Goal: Check status: Check status

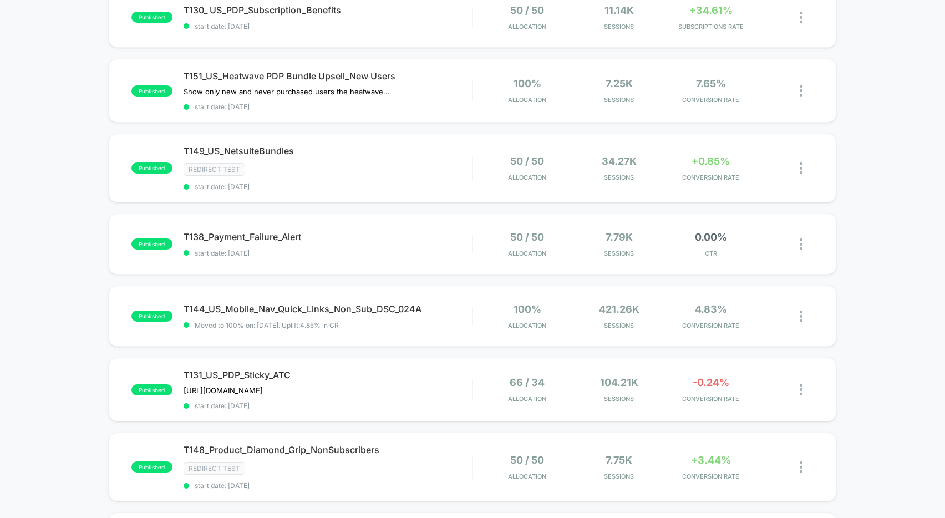
click at [41, 266] on div "published T155_Pages_LP_Color_Handle_Selection start date: [DATE] 50 / 50 Alloc…" at bounding box center [472, 384] width 945 height 938
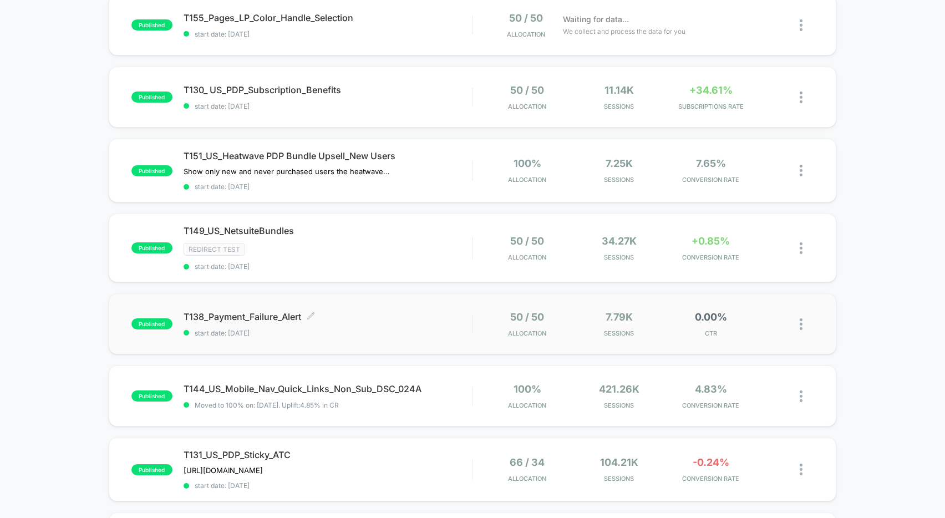
scroll to position [0, 0]
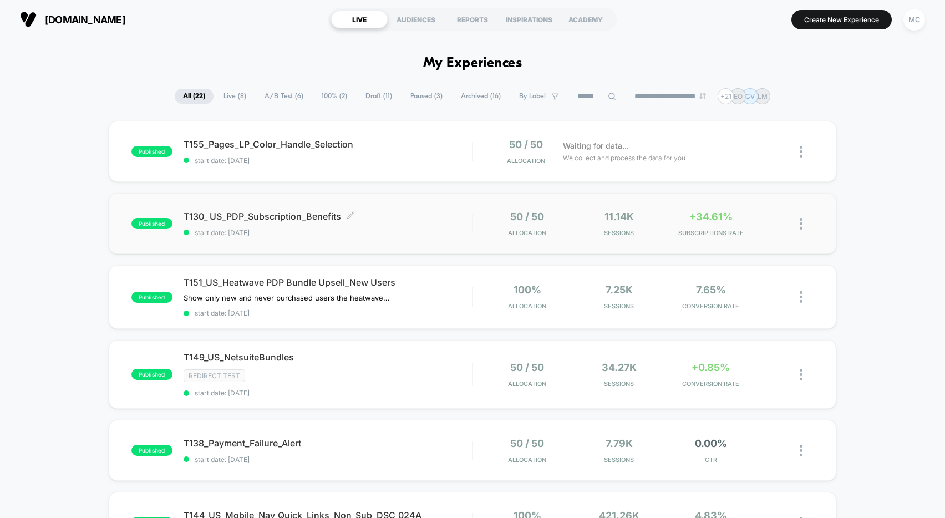
click at [405, 227] on div "T130_ US_PDP_Subscription_Benefits Click to edit experience details Click to ed…" at bounding box center [328, 224] width 288 height 26
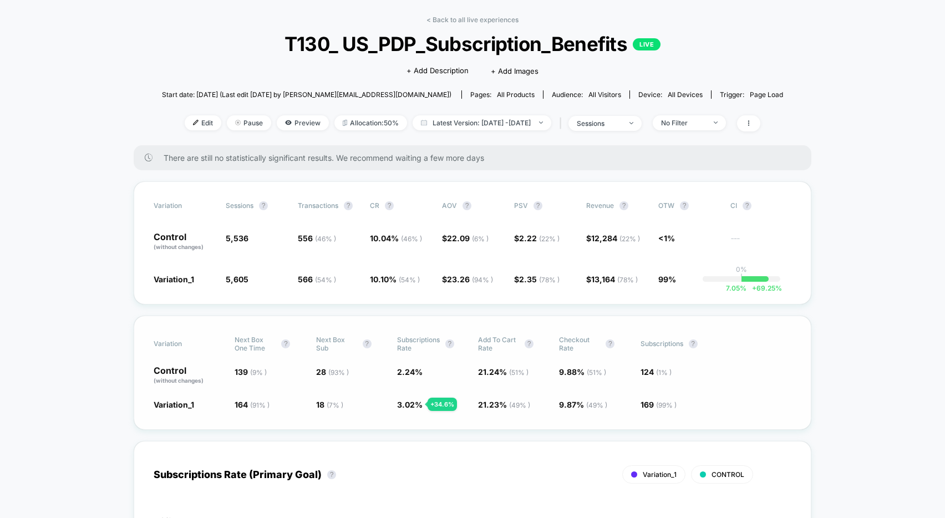
scroll to position [44, 0]
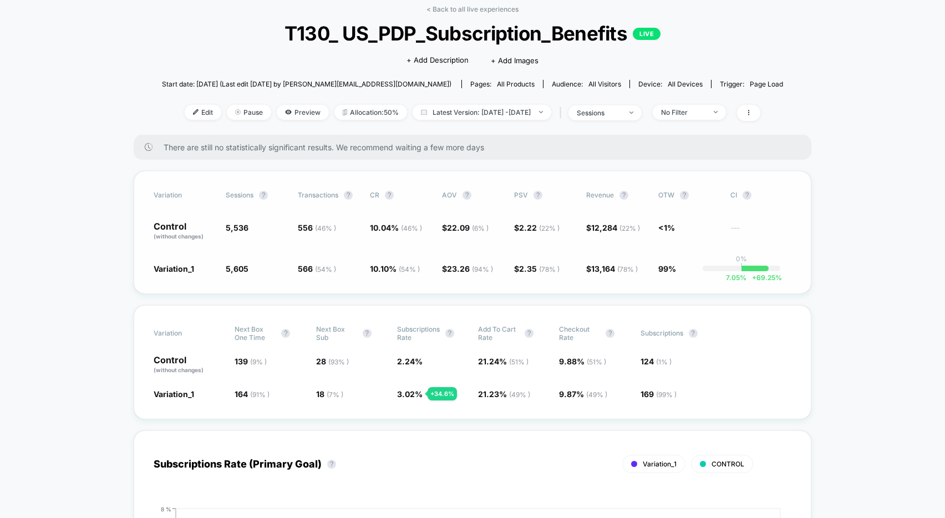
scroll to position [0, 0]
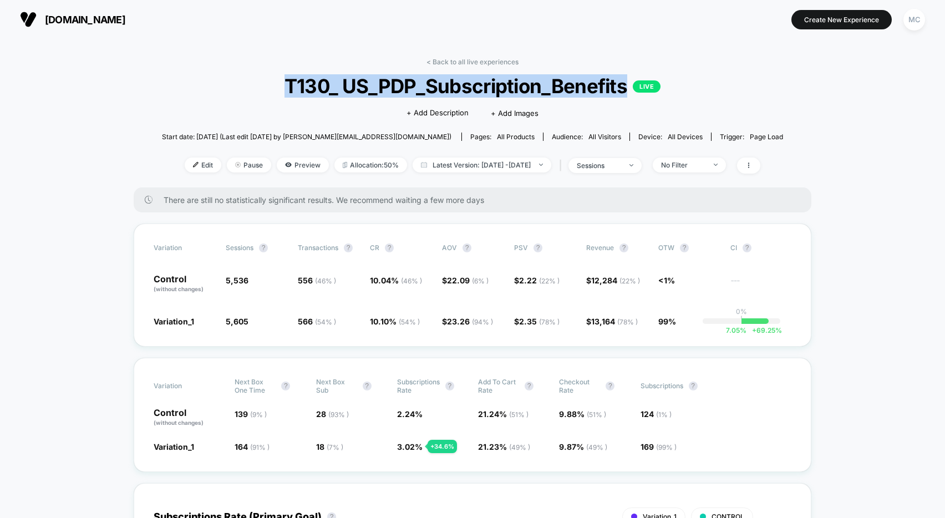
drag, startPoint x: 626, startPoint y: 87, endPoint x: 279, endPoint y: 85, distance: 346.6
click at [276, 84] on span "T130_ US_PDP_Subscription_Benefits LIVE" at bounding box center [472, 85] width 559 height 23
copy span "T130_ US_PDP_Subscription_Benefits"
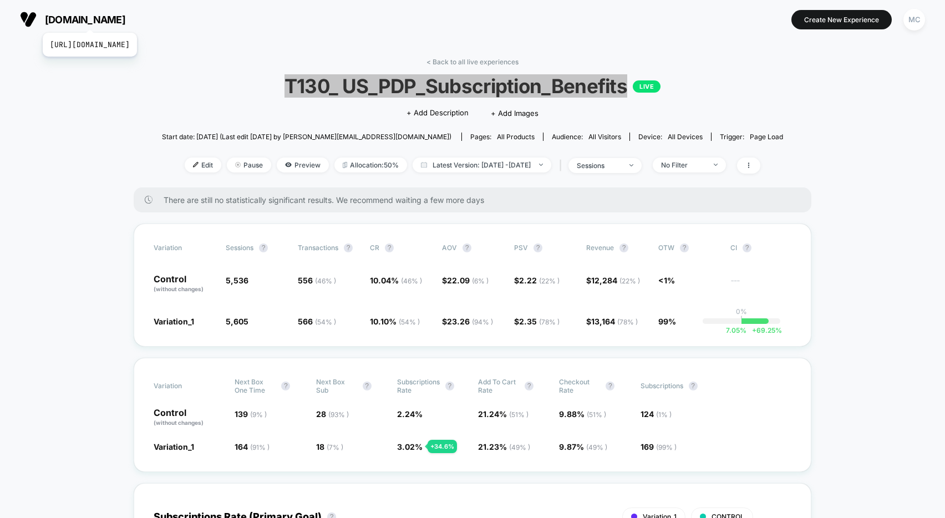
click at [115, 19] on span "[DOMAIN_NAME]" at bounding box center [85, 20] width 80 height 12
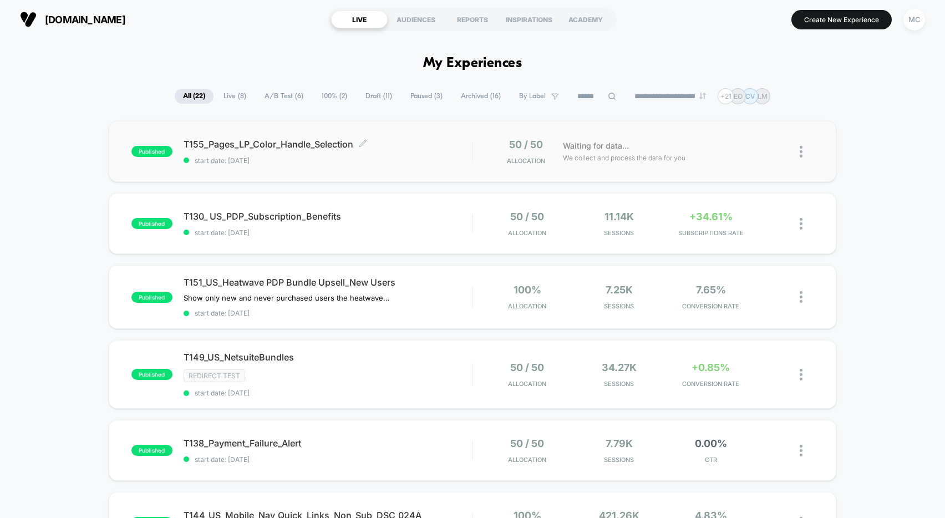
click at [386, 152] on div "T155_Pages_LP_Color_Handle_Selection Click to edit experience details Click to …" at bounding box center [328, 152] width 288 height 26
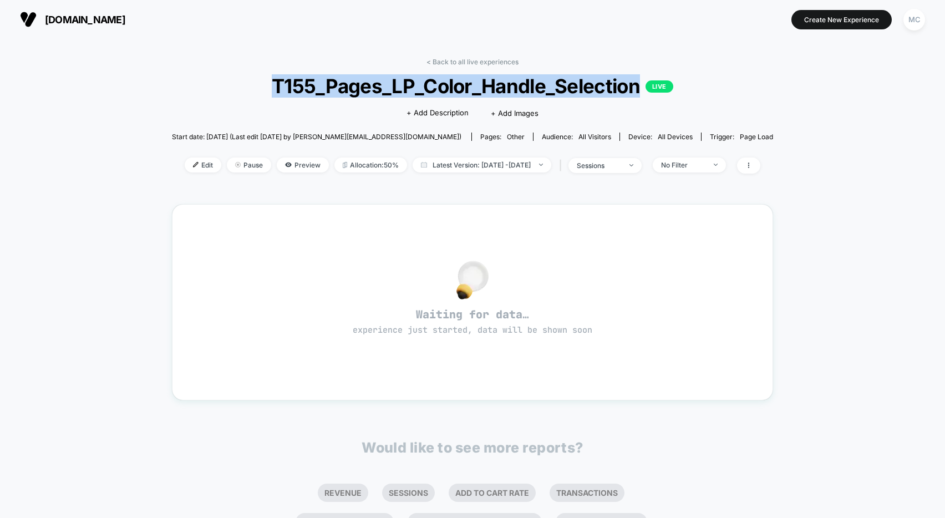
drag, startPoint x: 639, startPoint y: 88, endPoint x: 251, endPoint y: 88, distance: 388.2
click at [251, 88] on span "T155_Pages_LP_Color_Handle_Selection LIVE" at bounding box center [472, 85] width 541 height 23
copy span "T155_Pages_LP_Color_Handle_Selection"
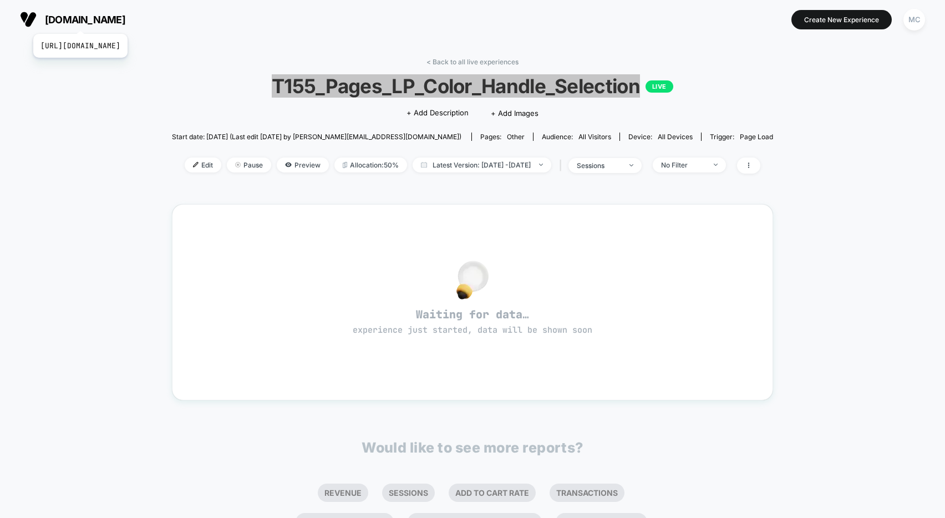
click at [105, 20] on span "[DOMAIN_NAME]" at bounding box center [85, 20] width 80 height 12
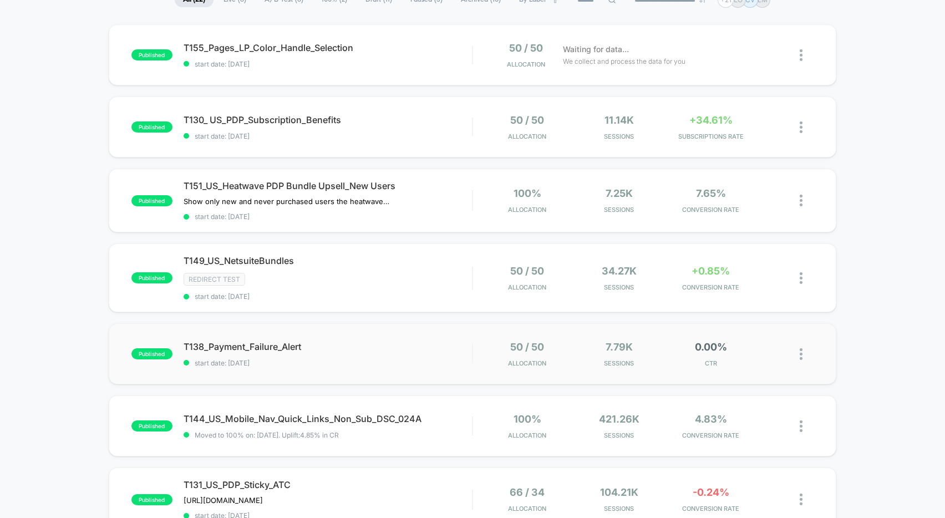
scroll to position [98, 0]
click at [393, 268] on div "T149_US_NetsuiteBundles Click to edit experience details Click to edit experien…" at bounding box center [328, 276] width 288 height 45
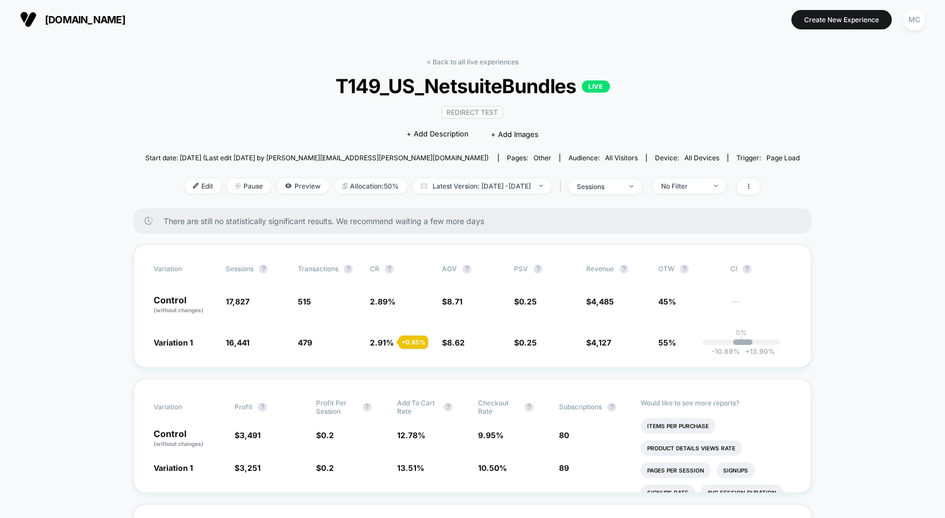
drag, startPoint x: 573, startPoint y: 84, endPoint x: 332, endPoint y: 88, distance: 241.8
click at [332, 88] on span "T149_US_NetsuiteBundles LIVE" at bounding box center [472, 85] width 589 height 23
copy span "T149_US_NetsuiteBundles"
click at [750, 126] on div "< Back to all live experiences T149_US_NetsuiteBundles LIVE Redirect Test Click…" at bounding box center [472, 133] width 655 height 151
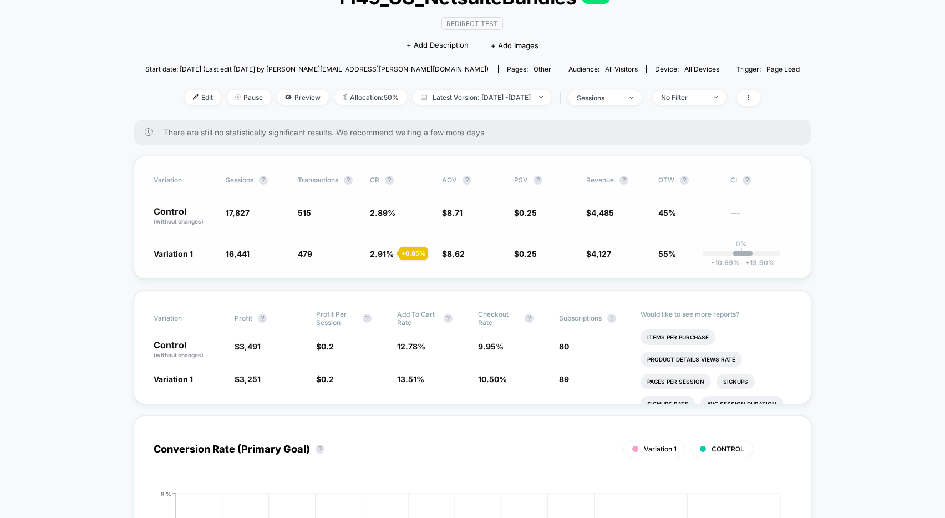
scroll to position [2, 0]
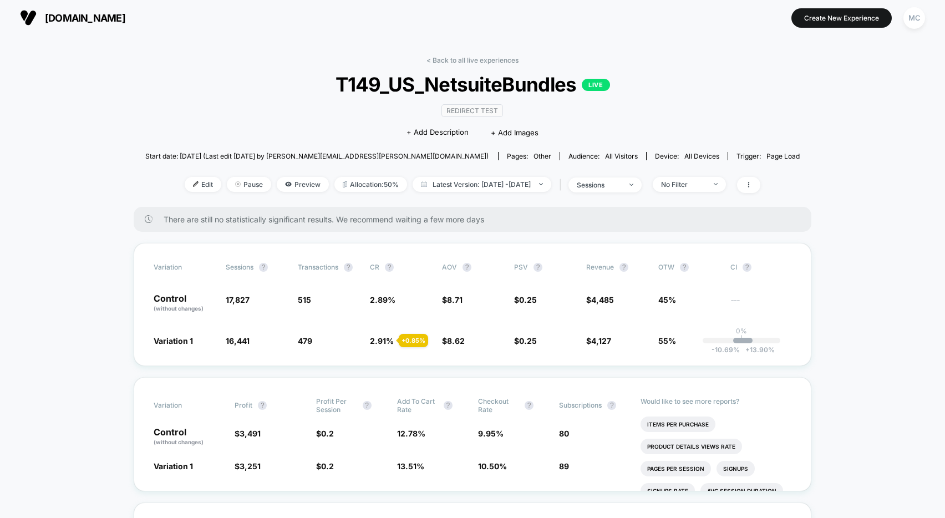
click at [243, 109] on div "< Back to all live experiences T149_US_NetsuiteBundles LIVE Redirect Test Click…" at bounding box center [472, 131] width 655 height 151
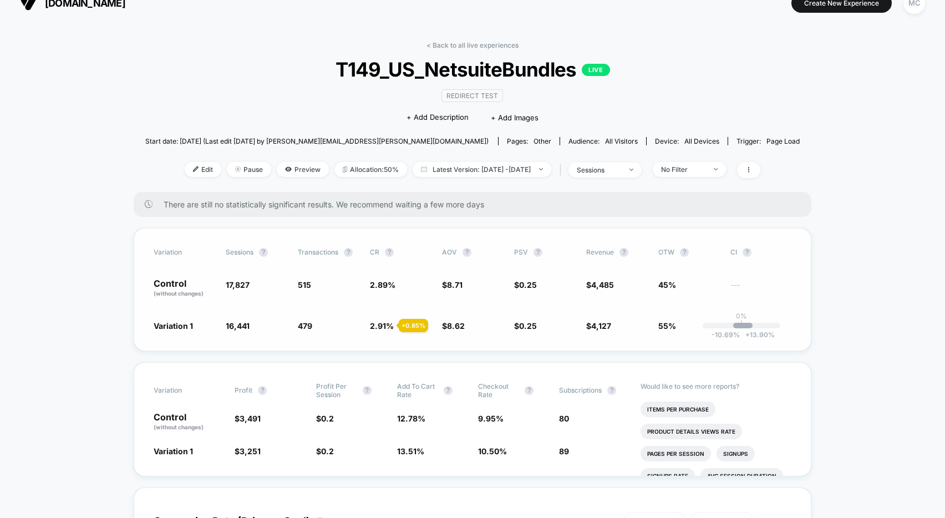
scroll to position [23, 0]
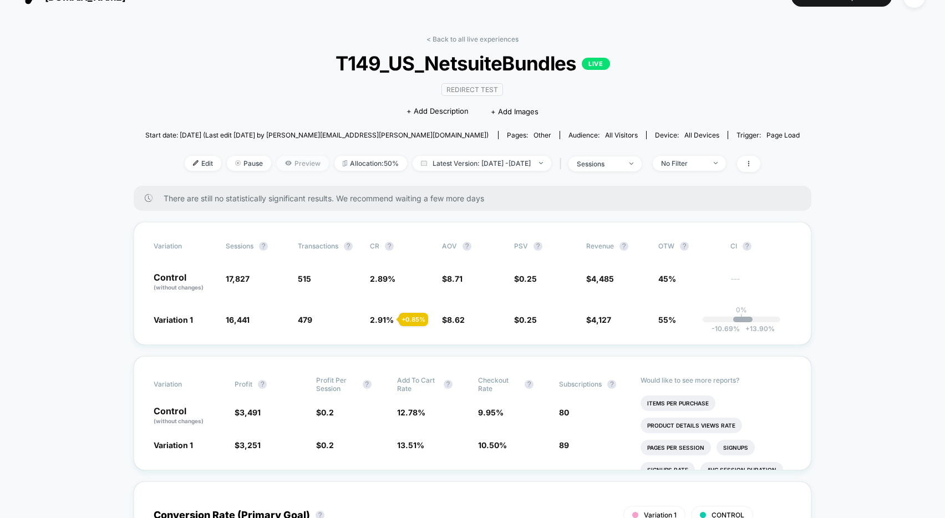
click at [282, 159] on span "Preview" at bounding box center [303, 163] width 52 height 15
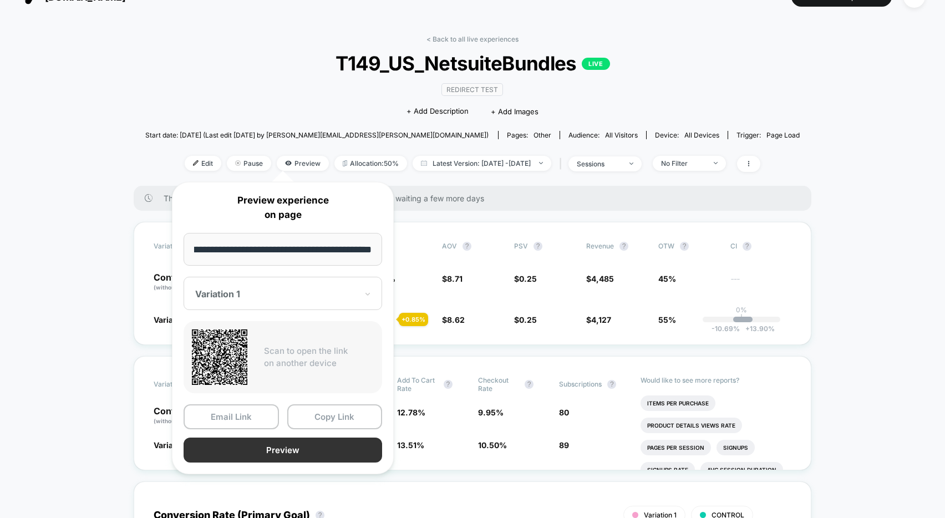
scroll to position [0, 0]
click at [289, 452] on button "Preview" at bounding box center [283, 450] width 199 height 25
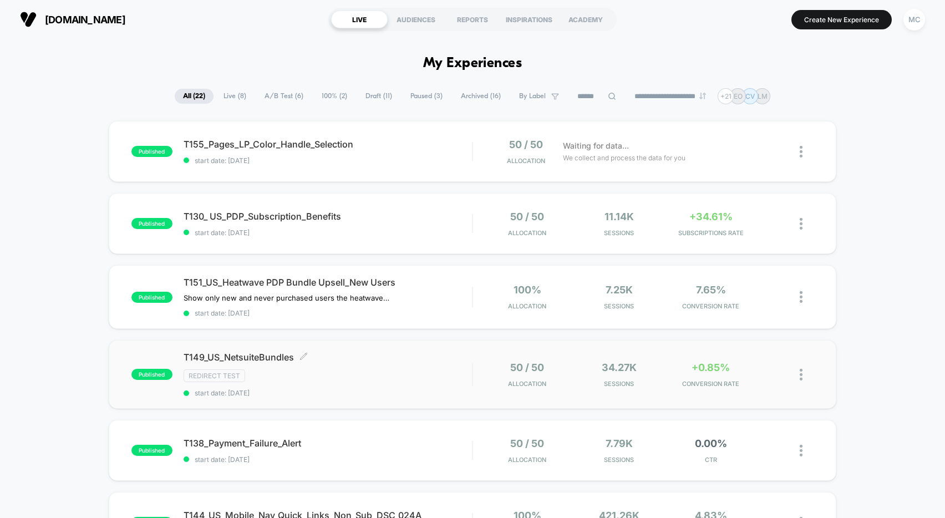
click at [433, 370] on div "Redirect Test" at bounding box center [328, 375] width 288 height 13
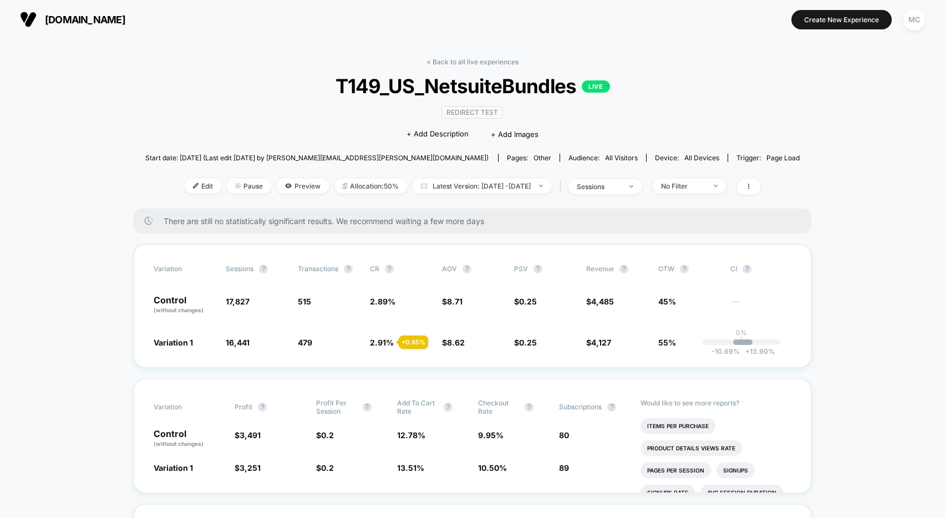
click at [197, 99] on div "< Back to all live experiences T149_US_NetsuiteBundles LIVE Redirect Test Click…" at bounding box center [472, 133] width 655 height 151
click at [277, 158] on span "Start date: [DATE] (Last edit [DATE] by [PERSON_NAME][EMAIL_ADDRESS][PERSON_NAM…" at bounding box center [316, 158] width 343 height 8
drag, startPoint x: 252, startPoint y: 158, endPoint x: 313, endPoint y: 157, distance: 61.0
click at [315, 158] on span "Start date: [DATE] (Last edit [DATE] by [PERSON_NAME][EMAIL_ADDRESS][PERSON_NAM…" at bounding box center [316, 158] width 343 height 8
click at [277, 132] on div "< Back to all live experiences T149_US_NetsuiteBundles LIVE Redirect Test Click…" at bounding box center [472, 133] width 655 height 151
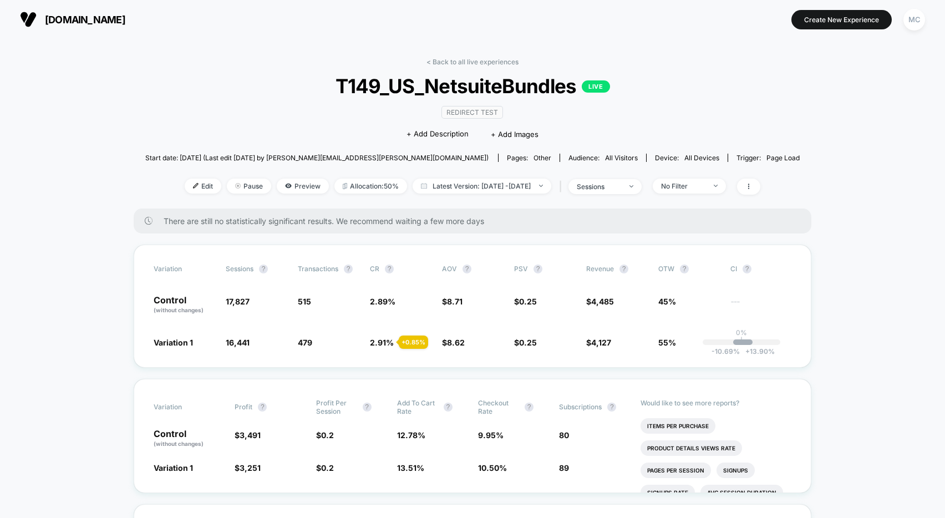
click at [349, 86] on span "T149_US_NetsuiteBundles LIVE" at bounding box center [472, 85] width 589 height 23
click at [349, 87] on span "T149_US_NetsuiteBundles LIVE" at bounding box center [472, 85] width 589 height 23
click at [349, 86] on span "T149_US_NetsuiteBundles LIVE" at bounding box center [472, 85] width 589 height 23
copy span "T149_US_NetsuiteBundles"
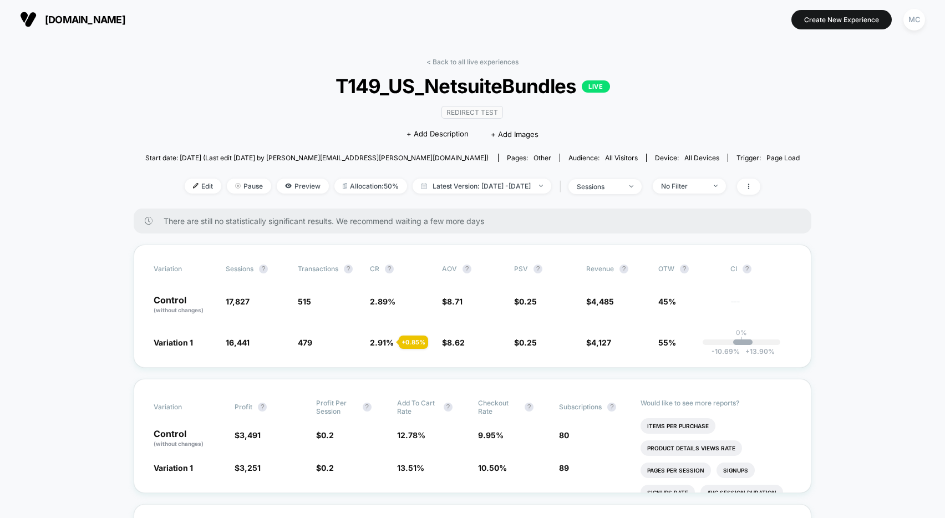
drag, startPoint x: 857, startPoint y: 144, endPoint x: 838, endPoint y: 135, distance: 20.6
click at [277, 182] on span "Preview" at bounding box center [303, 186] width 52 height 15
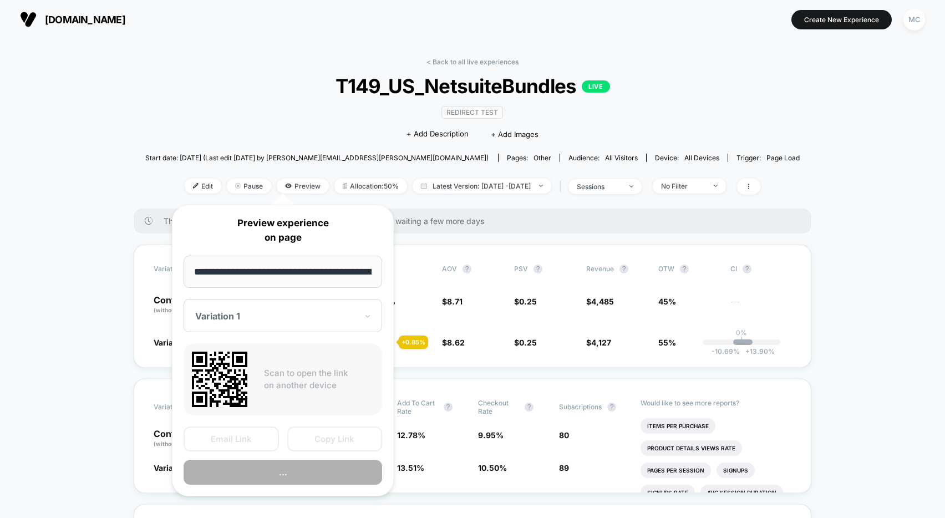
scroll to position [0, 105]
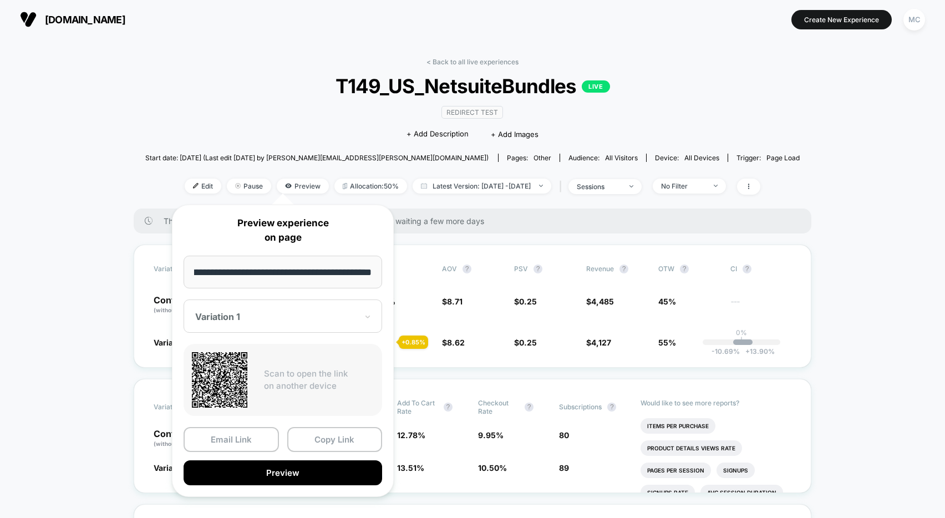
click at [274, 309] on div "Variation 1" at bounding box center [283, 315] width 199 height 33
click at [246, 378] on div "CONTROL" at bounding box center [282, 375] width 187 height 20
click at [352, 269] on input "**********" at bounding box center [283, 272] width 199 height 33
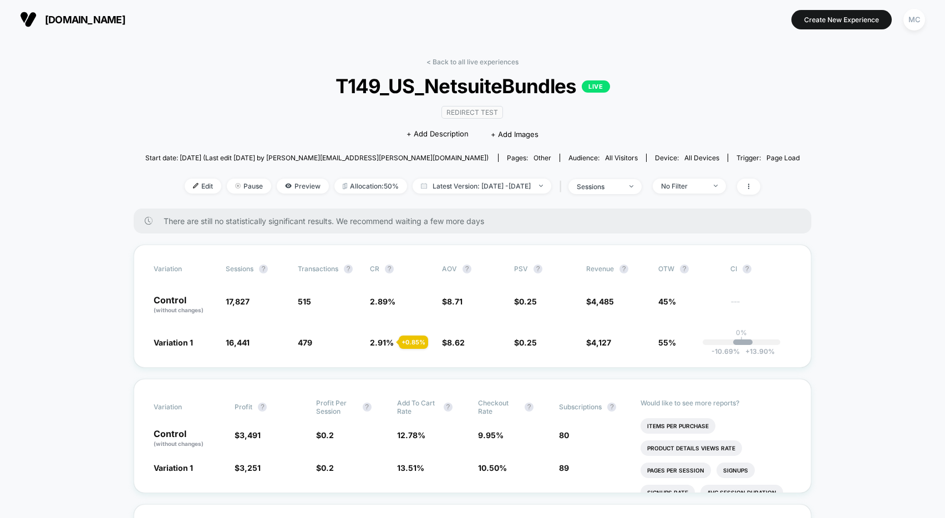
click at [232, 114] on div "< Back to all live experiences T149_US_NetsuiteBundles LIVE Redirect Test Click…" at bounding box center [472, 133] width 655 height 151
click at [63, 23] on span "[DOMAIN_NAME]" at bounding box center [85, 20] width 80 height 12
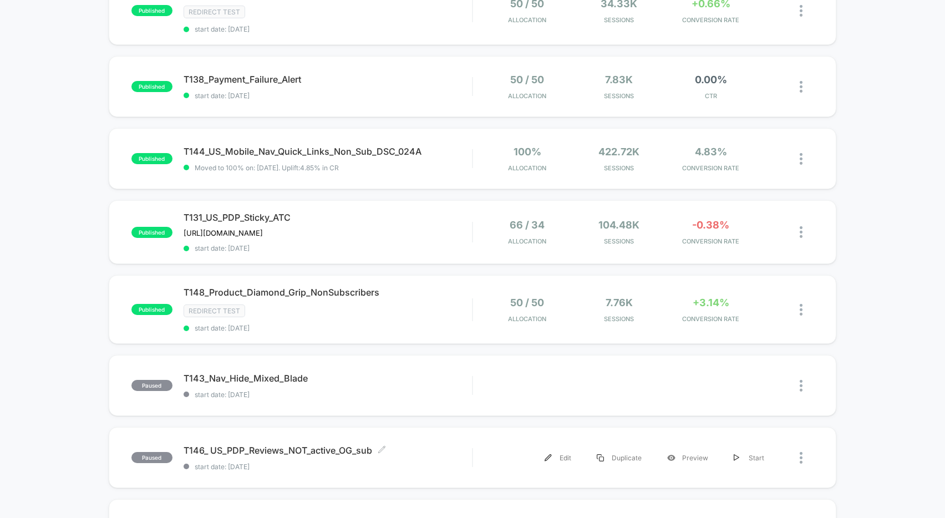
scroll to position [320, 0]
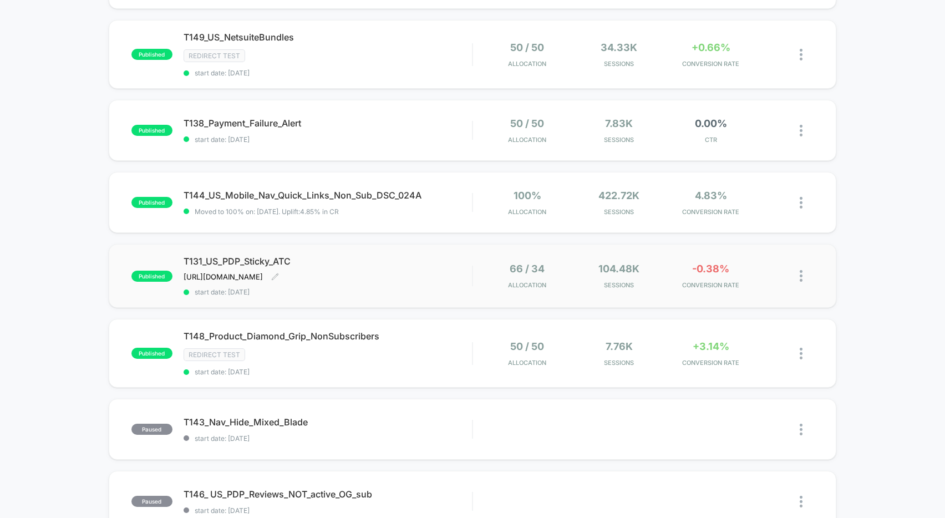
click at [431, 268] on div "T131_US_PDP_Sticky_ATC [URL][DOMAIN_NAME] Click to edit experience details [URL…" at bounding box center [328, 276] width 288 height 40
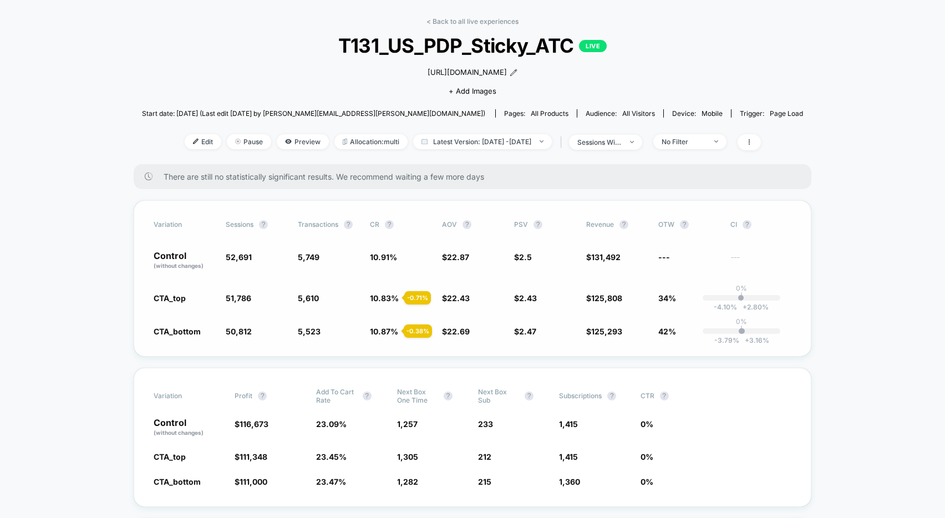
scroll to position [60, 0]
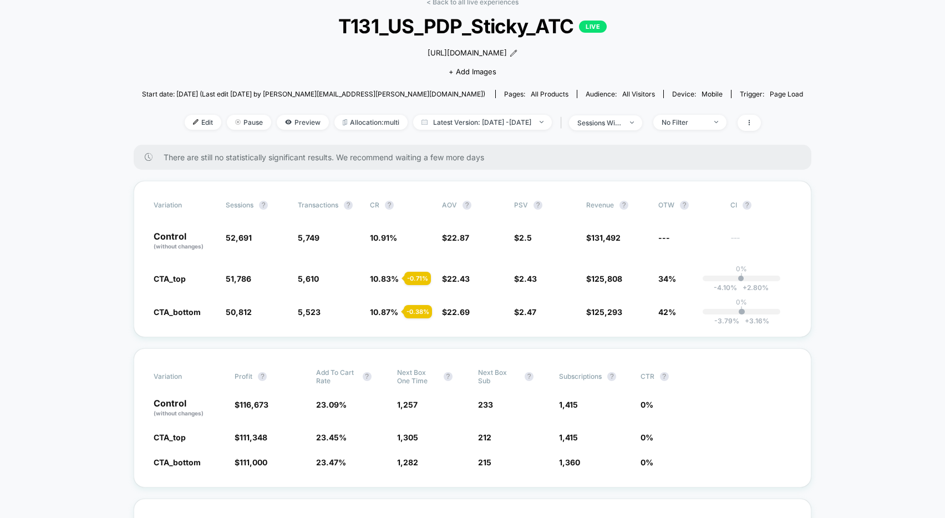
click at [809, 223] on div "Variation Sessions ? Transactions ? CR ? AOV ? PSV ? Revenue ? OTW ? CI ? Contr…" at bounding box center [473, 259] width 678 height 156
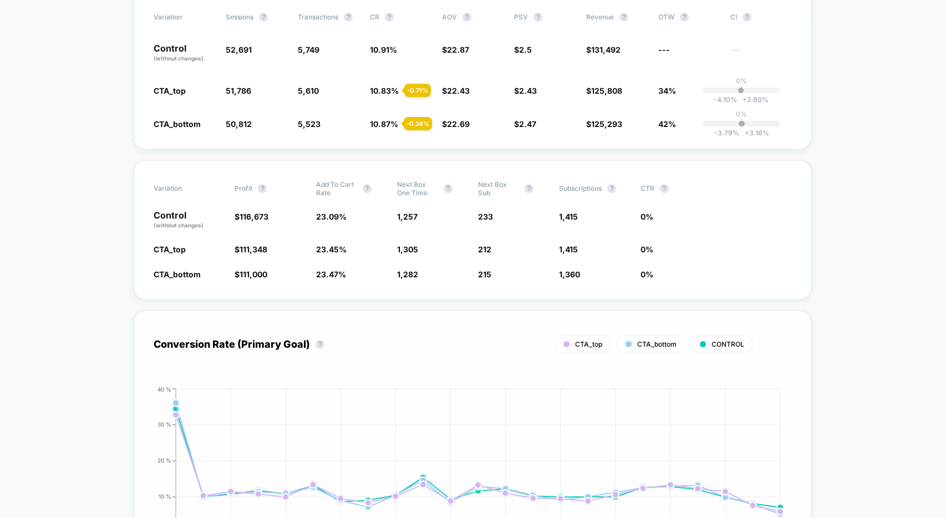
scroll to position [299, 0]
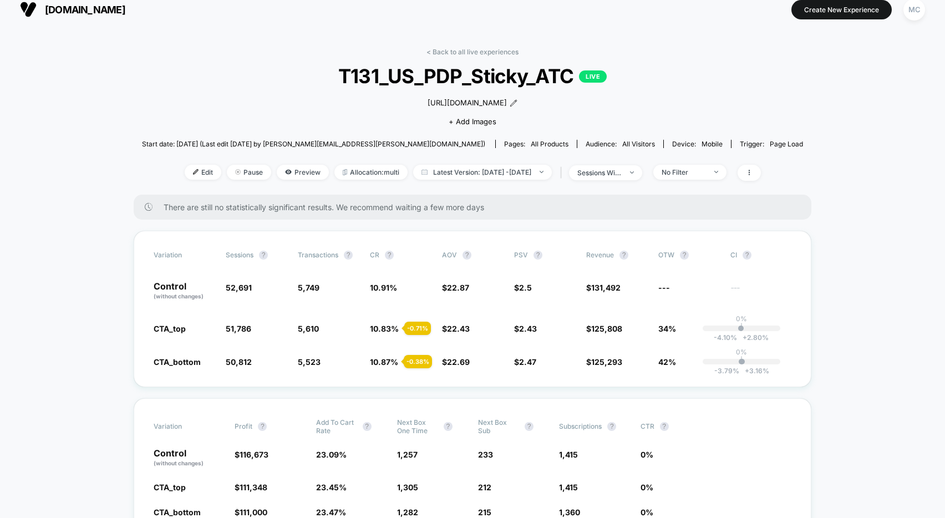
scroll to position [0, 0]
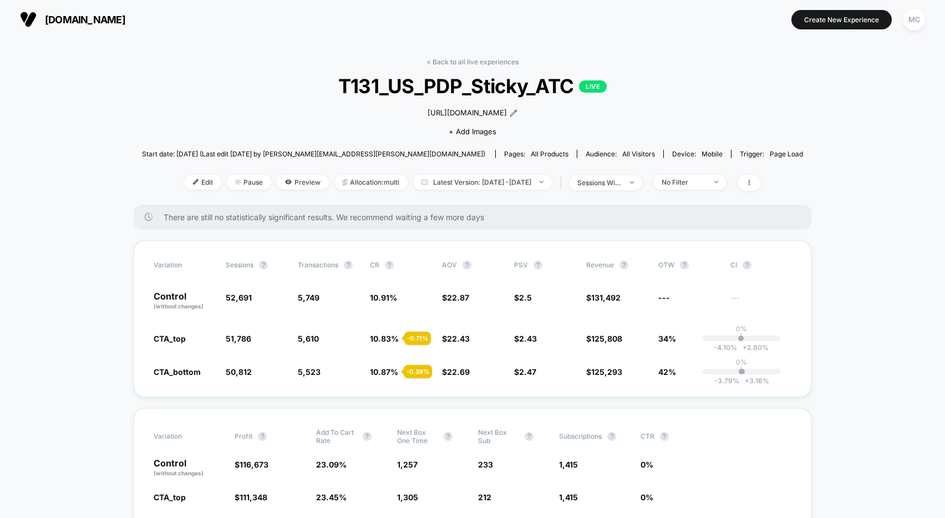
click at [290, 79] on span "T131_US_PDP_Sticky_ATC LIVE" at bounding box center [472, 85] width 594 height 23
drag, startPoint x: 339, startPoint y: 83, endPoint x: 572, endPoint y: 85, distance: 232.4
click at [571, 85] on span "T131_US_PDP_Sticky_ATC LIVE" at bounding box center [472, 85] width 594 height 23
copy span "T131_US_PDP_Sticky_ATC"
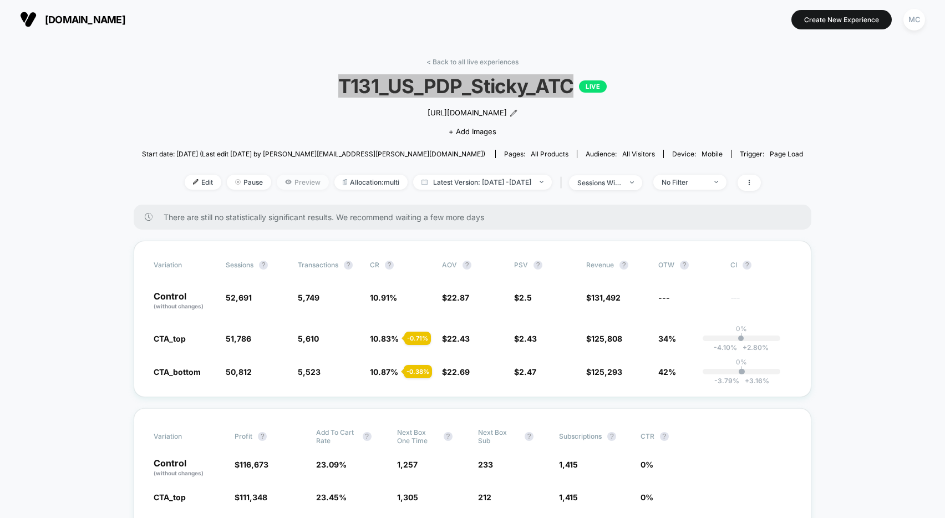
click at [277, 184] on span "Preview" at bounding box center [303, 182] width 52 height 15
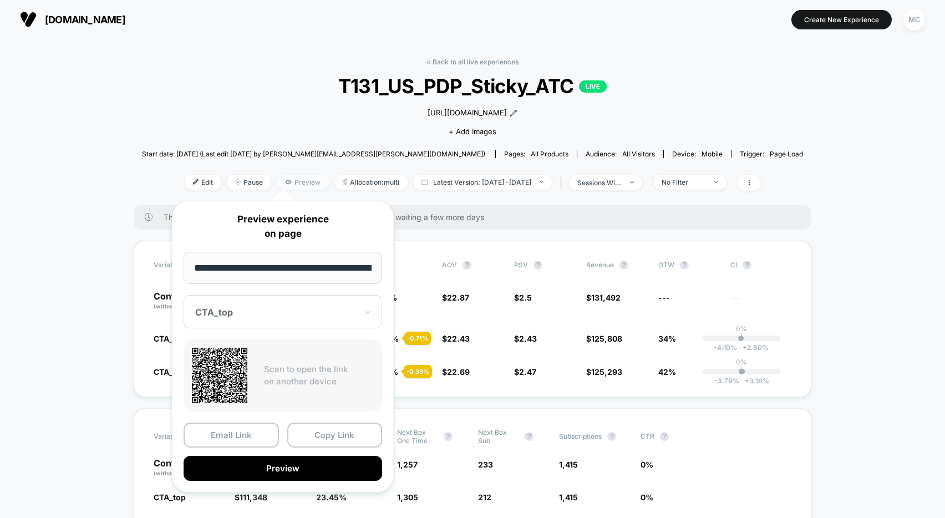
scroll to position [0, 56]
click at [283, 474] on button "Preview" at bounding box center [283, 468] width 199 height 25
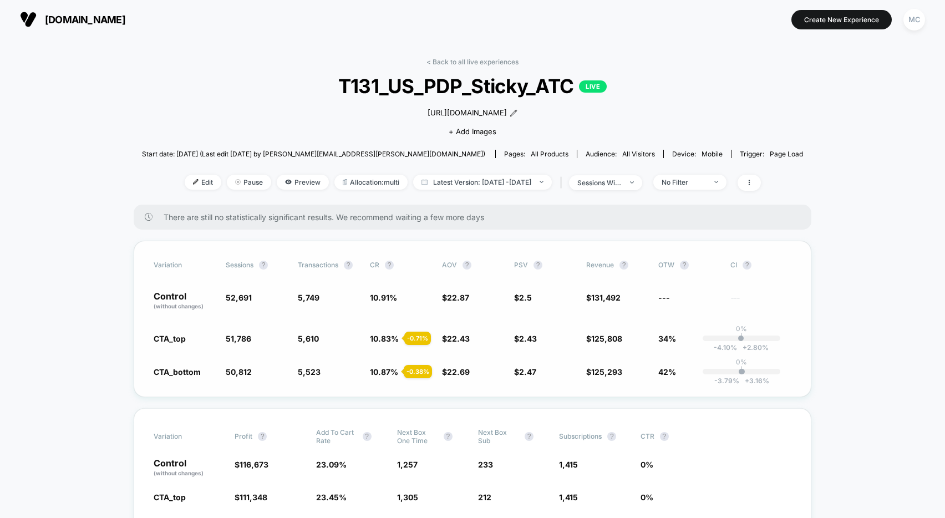
click at [187, 354] on div "Variation Sessions ? Transactions ? CR ? AOV ? PSV ? Revenue ? OTW ? CI ? Contr…" at bounding box center [473, 319] width 678 height 156
click at [175, 375] on span "CTA_bottom" at bounding box center [177, 371] width 47 height 9
click at [277, 185] on span "Preview" at bounding box center [303, 182] width 52 height 15
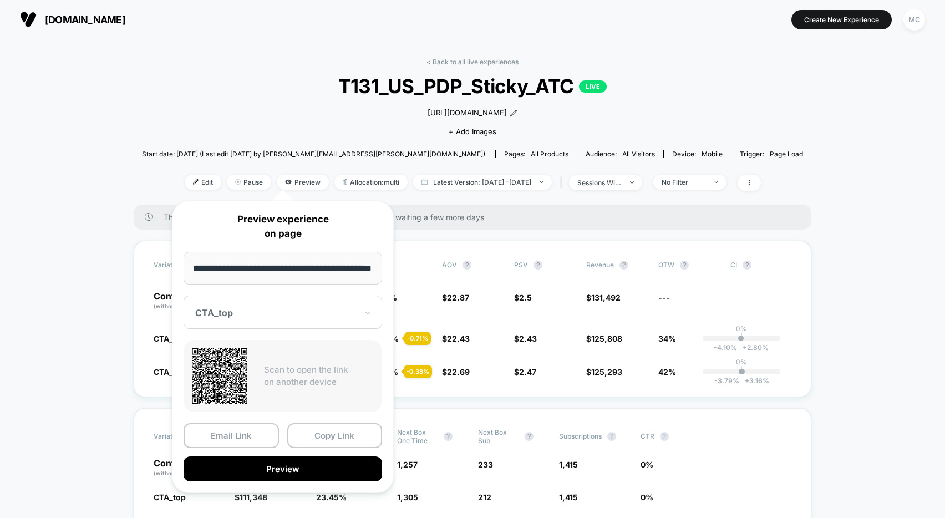
click at [263, 324] on div "CTA_top" at bounding box center [283, 312] width 199 height 33
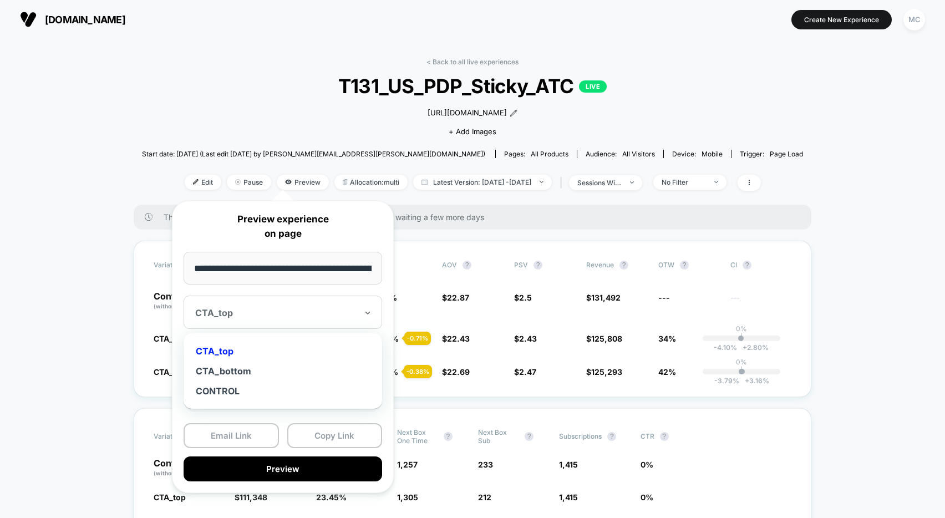
click at [241, 374] on div "CTA_bottom" at bounding box center [282, 371] width 187 height 20
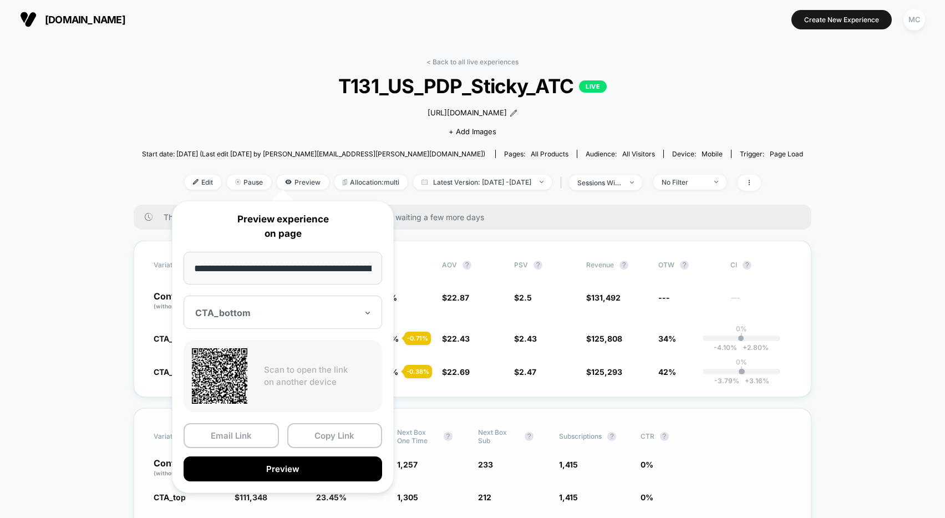
click at [279, 469] on button "Preview" at bounding box center [283, 468] width 199 height 25
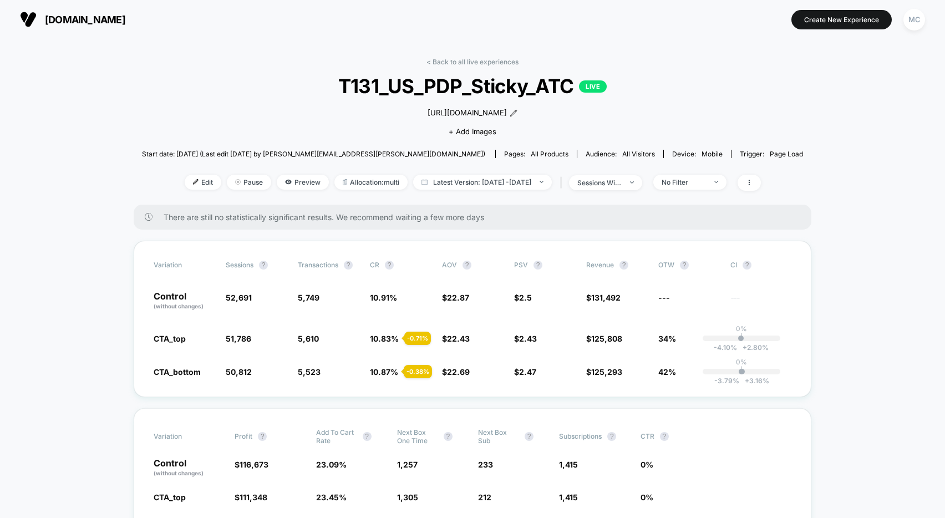
click at [480, 60] on link "< Back to all live experiences" at bounding box center [472, 62] width 92 height 8
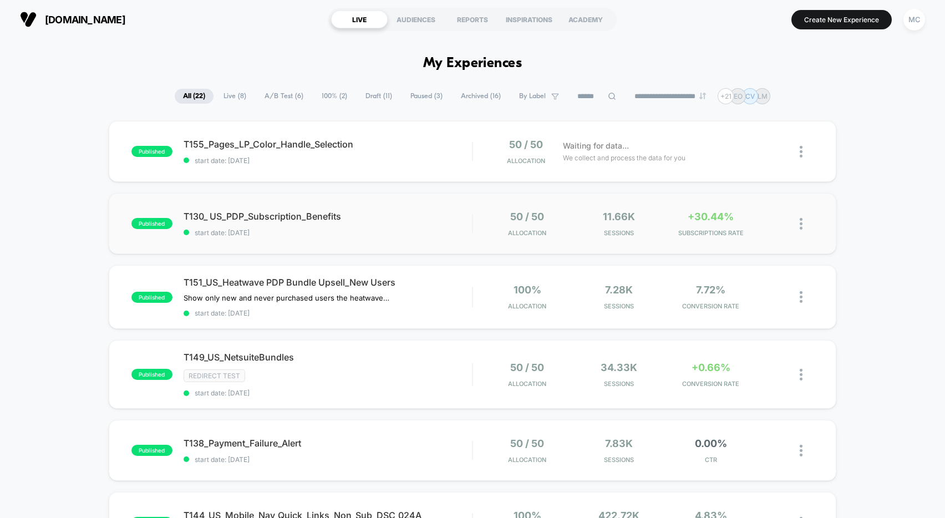
click at [414, 205] on div "published T130_ US_PDP_Subscription_Benefits start date: [DATE] 50 / 50 Allocat…" at bounding box center [473, 223] width 728 height 61
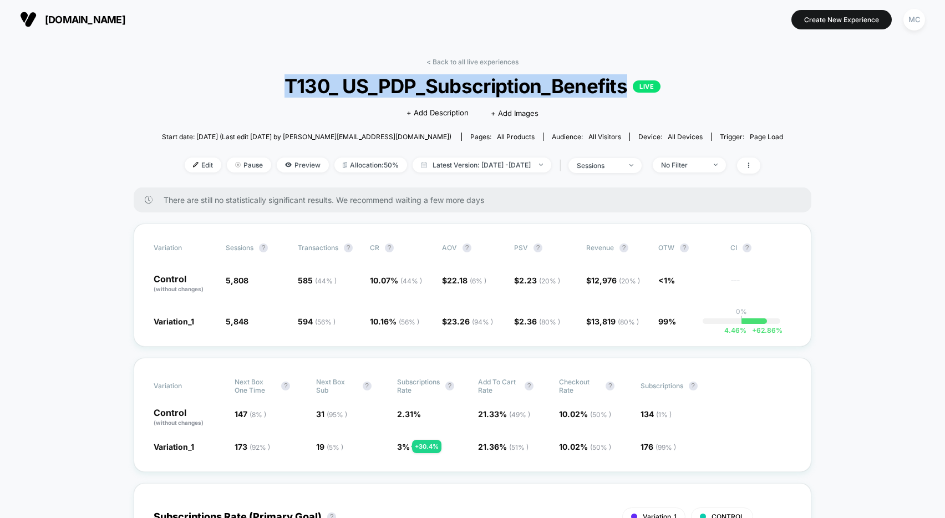
drag, startPoint x: 626, startPoint y: 89, endPoint x: 271, endPoint y: 95, distance: 354.4
click at [271, 95] on span "T130_ US_PDP_Subscription_Benefits LIVE" at bounding box center [472, 85] width 559 height 23
copy span "T130_ US_PDP_Subscription_Benefits"
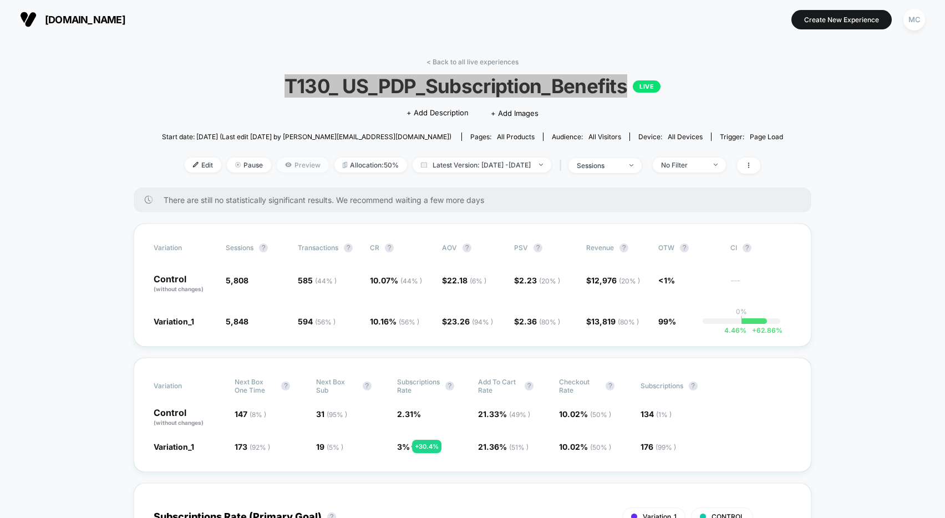
click at [288, 164] on icon at bounding box center [288, 164] width 1 height 1
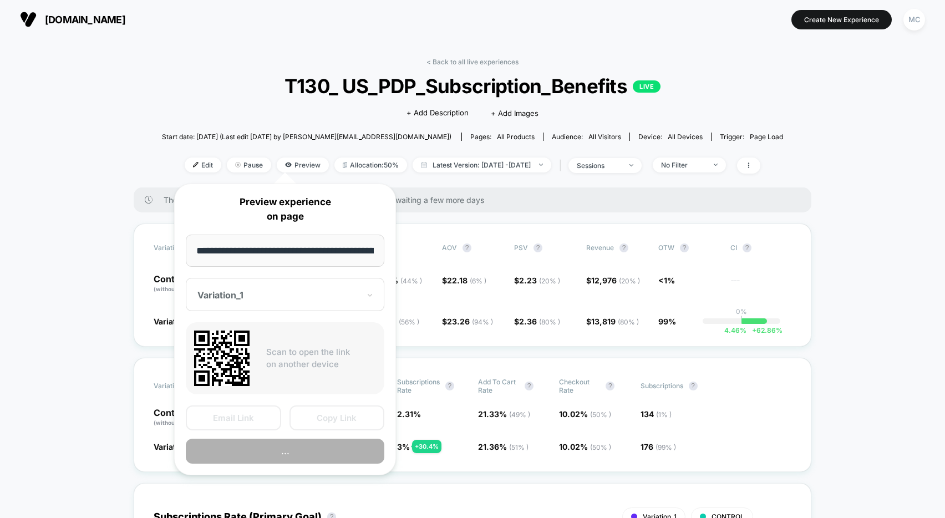
scroll to position [0, 69]
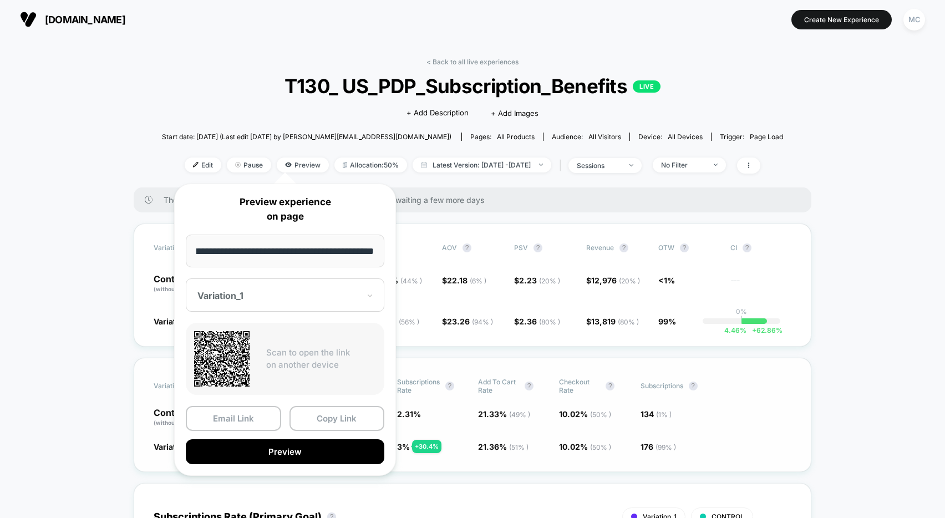
click at [309, 451] on button "Preview" at bounding box center [285, 451] width 199 height 25
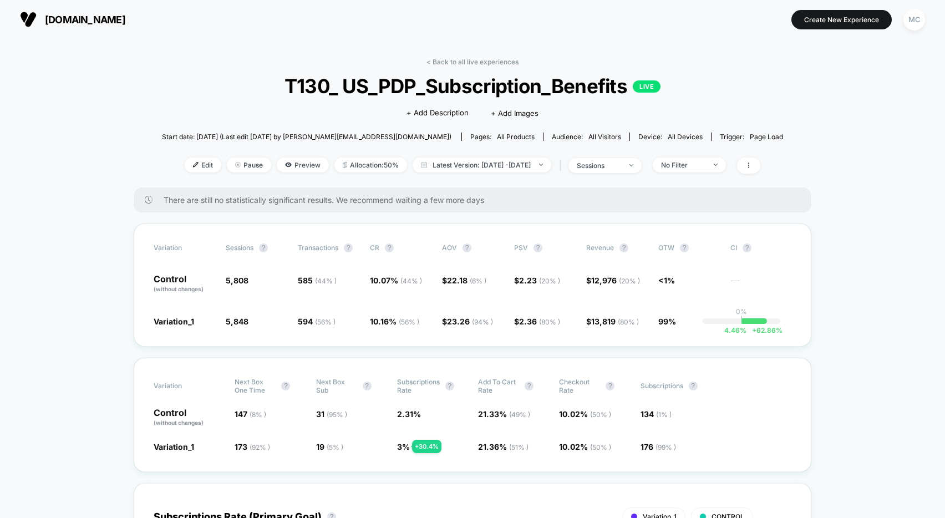
drag, startPoint x: 831, startPoint y: 143, endPoint x: 817, endPoint y: 150, distance: 15.6
click at [506, 258] on div "Variation Sessions ? Transactions ? CR ? AOV ? PSV ? Revenue ? OTW ? CI ? Contr…" at bounding box center [473, 284] width 678 height 123
click at [752, 164] on icon at bounding box center [748, 165] width 7 height 7
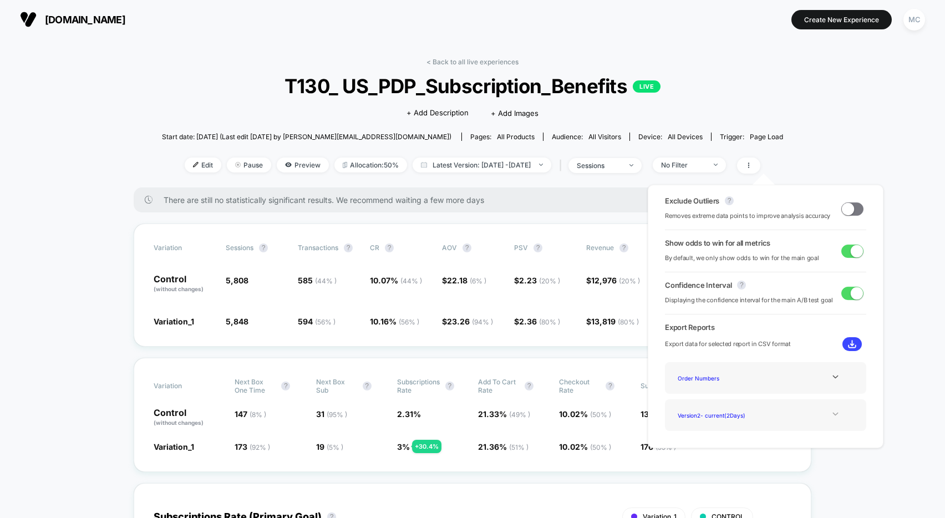
click at [831, 416] on icon at bounding box center [835, 414] width 8 height 8
click at [832, 377] on icon at bounding box center [835, 376] width 6 height 3
click at [834, 445] on icon at bounding box center [835, 444] width 6 height 3
click at [834, 445] on icon at bounding box center [835, 444] width 8 height 8
click at [717, 446] on div "Version 1 - ( 16 Days)" at bounding box center [717, 445] width 89 height 15
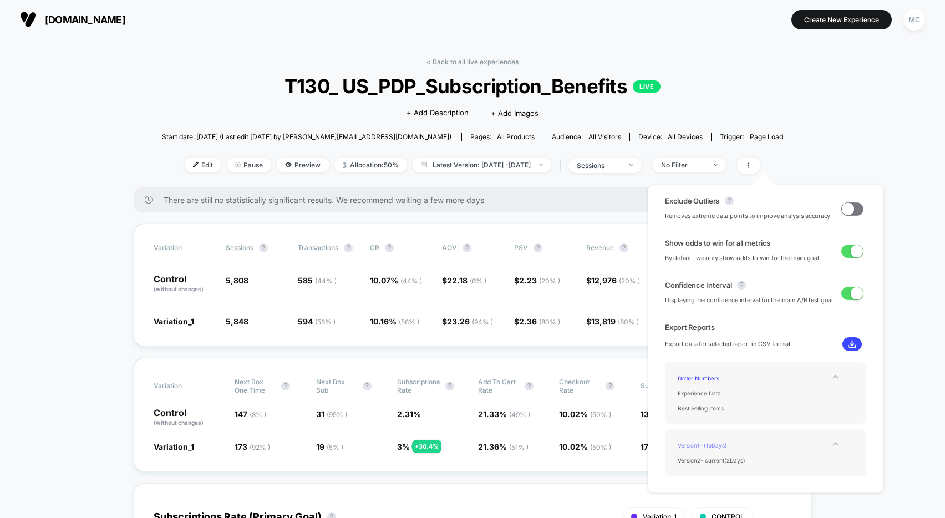
click at [713, 446] on div "Version 1 - ( 16 Days)" at bounding box center [717, 445] width 89 height 15
click at [721, 459] on div "Version 2 - current ( 2 Days)" at bounding box center [717, 460] width 89 height 15
click at [708, 445] on div "Version 1 - ( 16 Days)" at bounding box center [717, 445] width 89 height 15
click at [848, 344] on img at bounding box center [852, 344] width 8 height 8
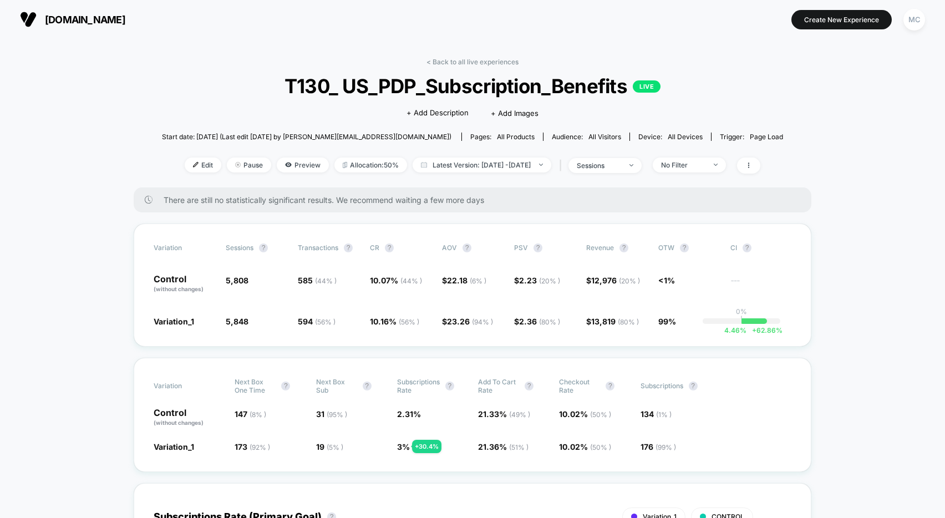
drag, startPoint x: 880, startPoint y: 282, endPoint x: 875, endPoint y: 273, distance: 9.4
click at [749, 102] on div "< Back to all live experiences T130_ US_PDP_Subscription_Benefits LIVE Click to…" at bounding box center [472, 123] width 621 height 130
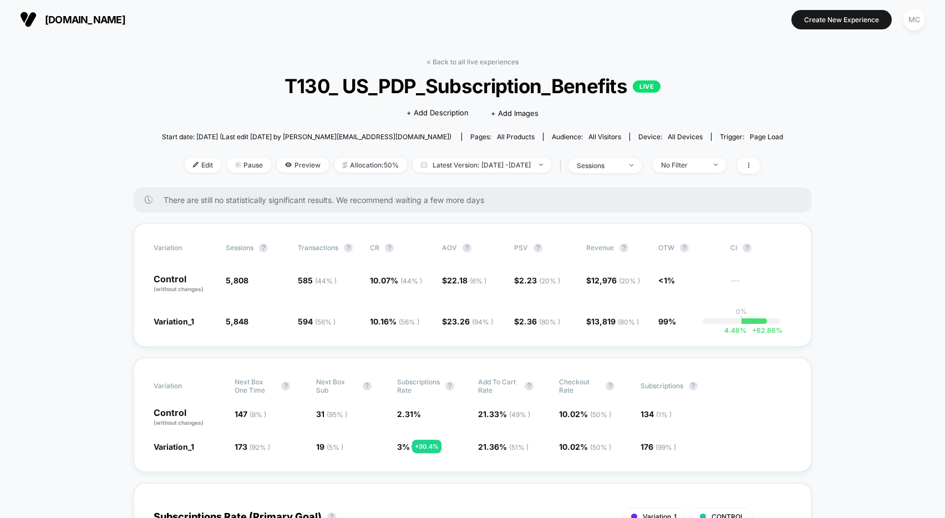
drag, startPoint x: 880, startPoint y: 263, endPoint x: 872, endPoint y: 261, distance: 8.1
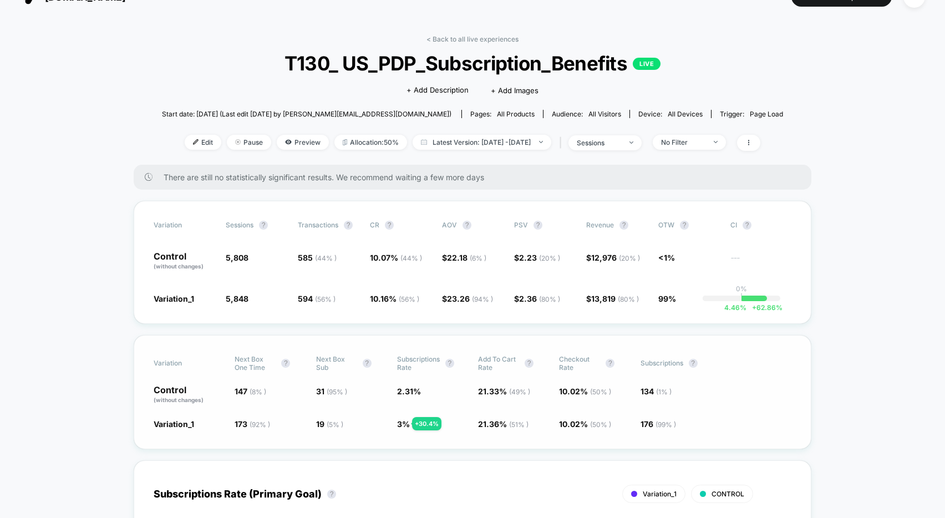
scroll to position [23, 0]
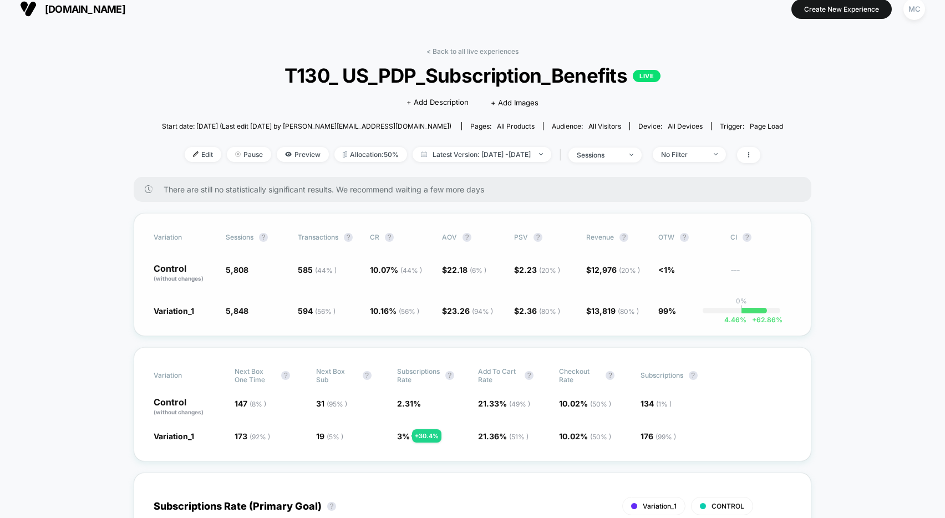
scroll to position [0, 0]
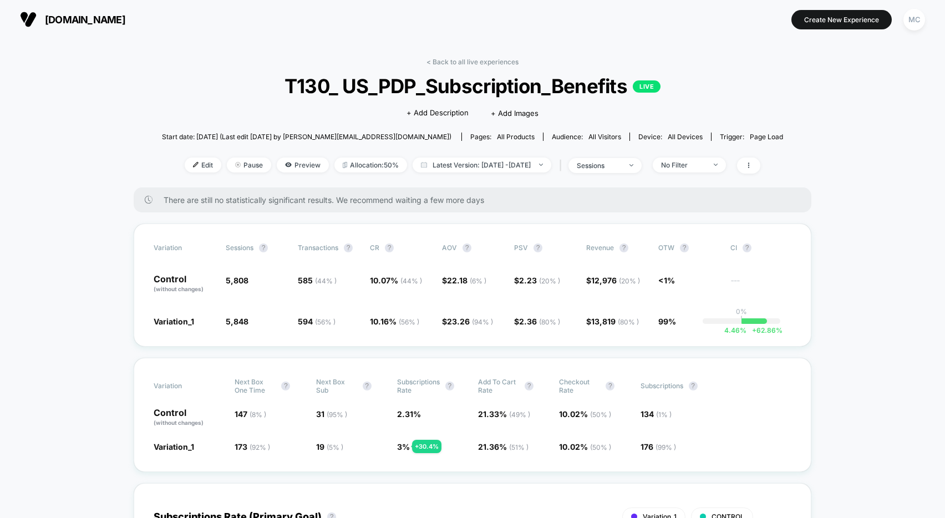
click at [721, 123] on div "< Back to all live experiences T130_ US_PDP_Subscription_Benefits LIVE Click to…" at bounding box center [472, 123] width 621 height 130
drag, startPoint x: 844, startPoint y: 139, endPoint x: 833, endPoint y: 140, distance: 11.1
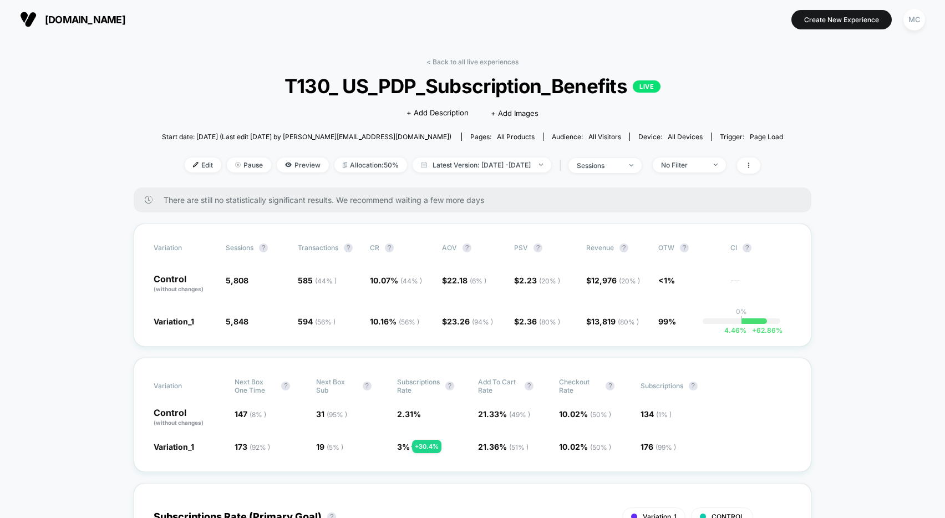
click at [497, 138] on span "all products" at bounding box center [516, 137] width 38 height 8
click at [497, 137] on span "all products" at bounding box center [516, 137] width 38 height 8
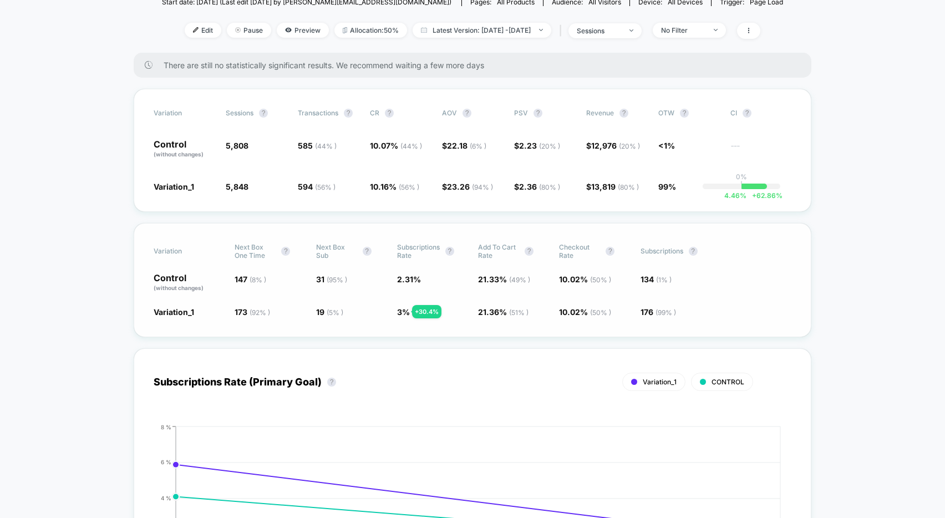
scroll to position [184, 0]
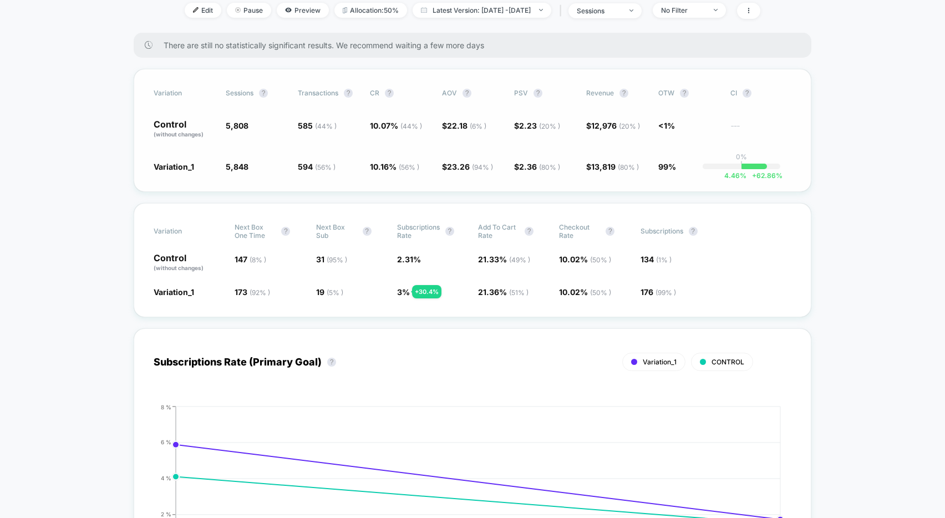
scroll to position [134, 0]
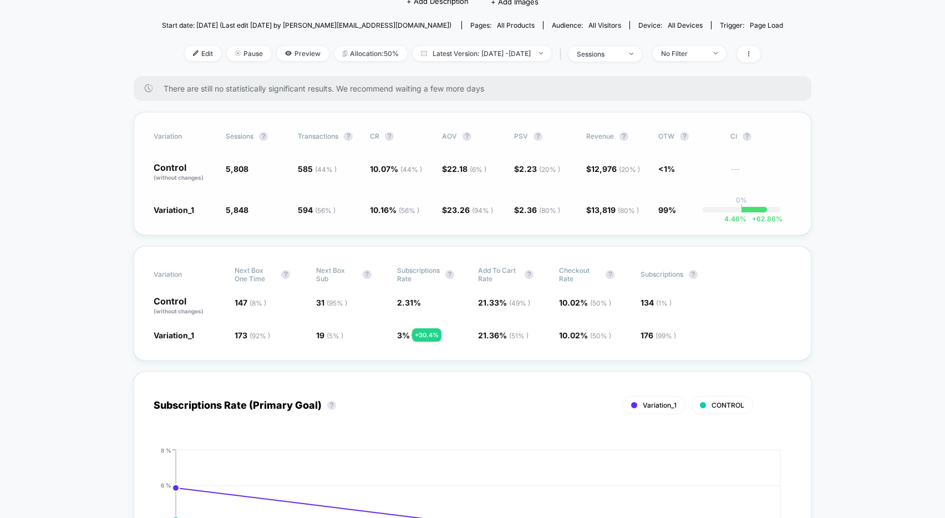
scroll to position [103, 0]
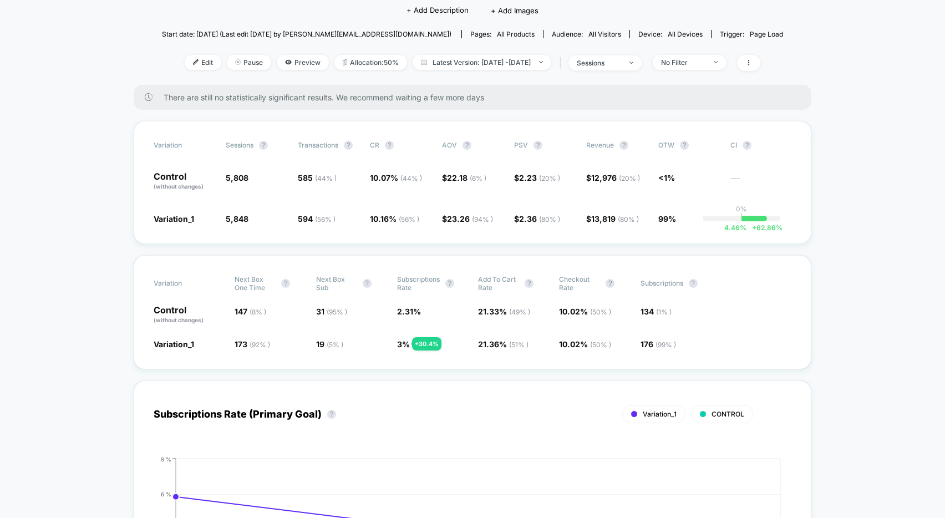
drag, startPoint x: 709, startPoint y: 345, endPoint x: 660, endPoint y: 320, distance: 55.1
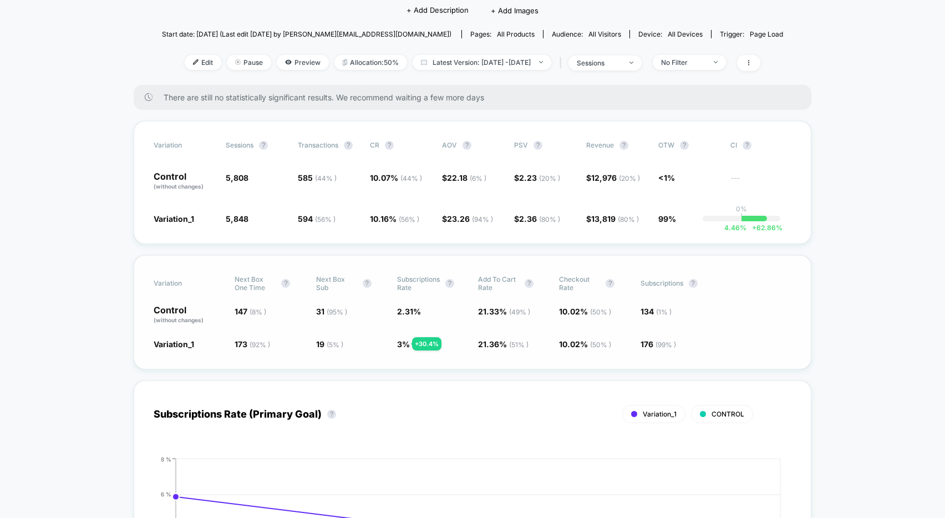
click at [644, 324] on div "Variation Next Box One Time ? Next Box Sub ? Subscriptions Rate ? Add To Cart R…" at bounding box center [473, 312] width 678 height 114
drag, startPoint x: 799, startPoint y: 320, endPoint x: 791, endPoint y: 316, distance: 8.7
click at [799, 320] on div "Variation Next Box One Time ? Next Box Sub ? Subscriptions Rate ? Add To Cart R…" at bounding box center [473, 312] width 678 height 114
click at [497, 64] on span "Latest Version: [DATE] - [DATE]" at bounding box center [482, 62] width 139 height 15
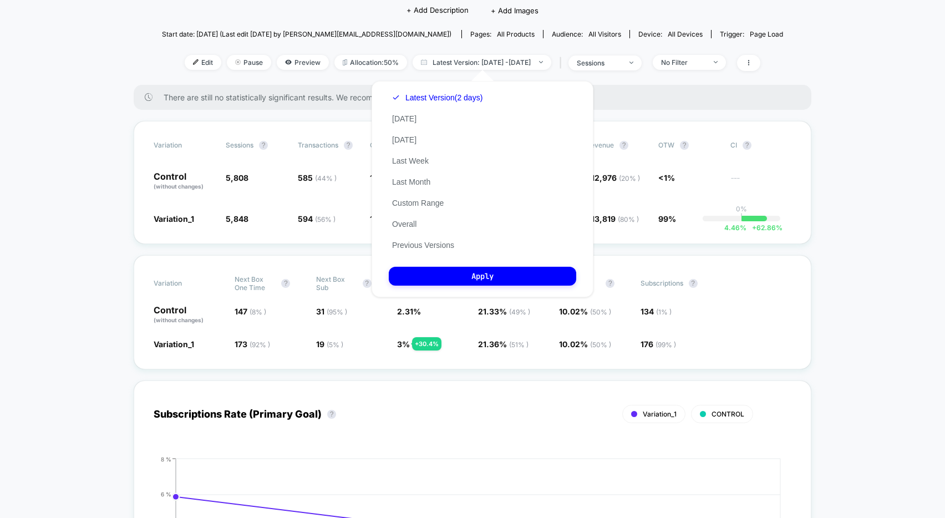
click at [430, 206] on button "Custom Range" at bounding box center [418, 203] width 58 height 10
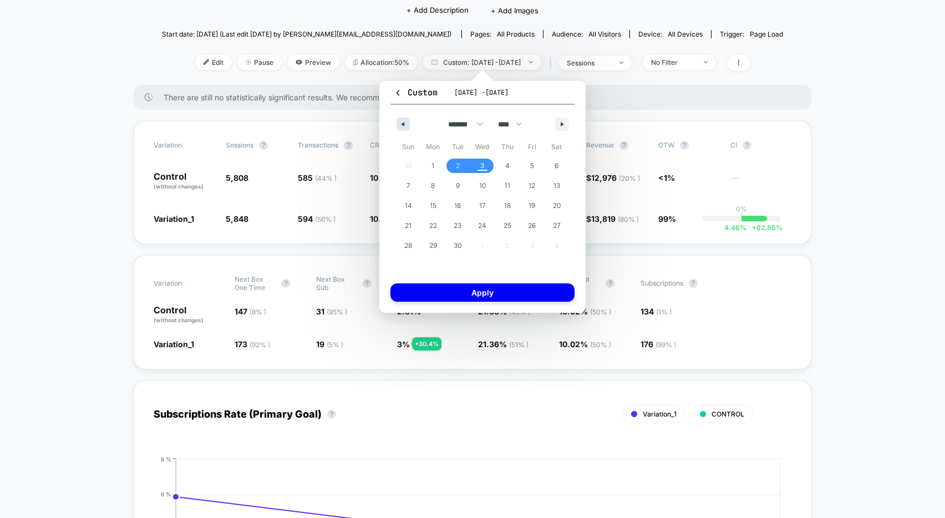
click at [404, 128] on button "button" at bounding box center [403, 124] width 13 height 13
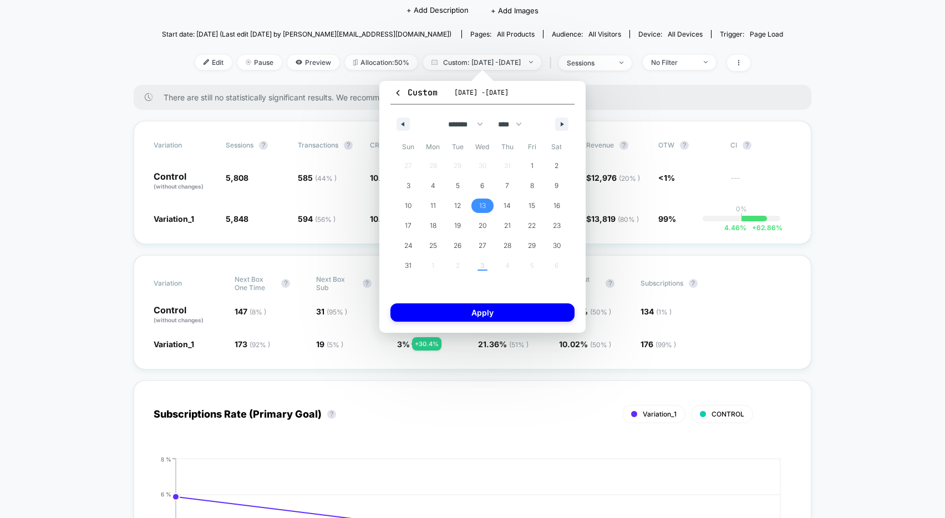
click at [489, 208] on span "13" at bounding box center [482, 206] width 25 height 14
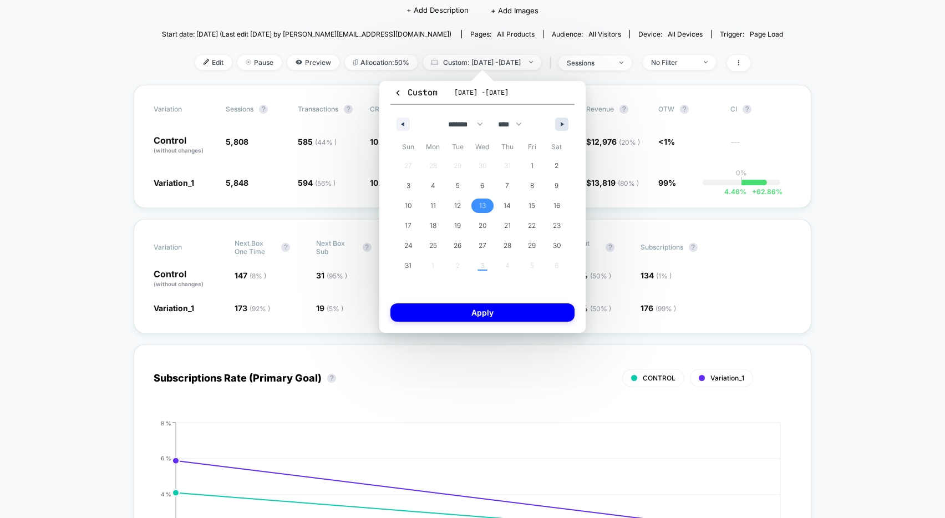
click at [562, 122] on icon "button" at bounding box center [564, 124] width 6 height 4
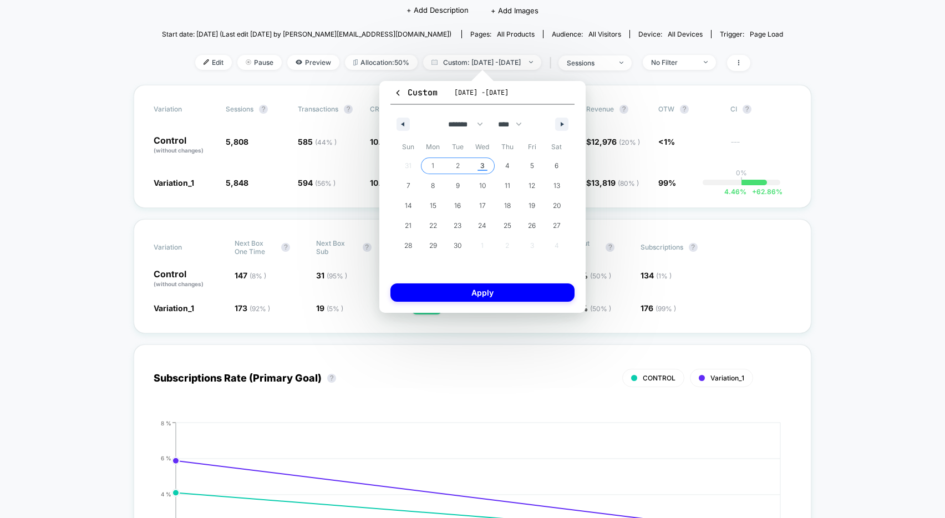
click at [485, 167] on span "3" at bounding box center [482, 166] width 25 height 14
select select "*"
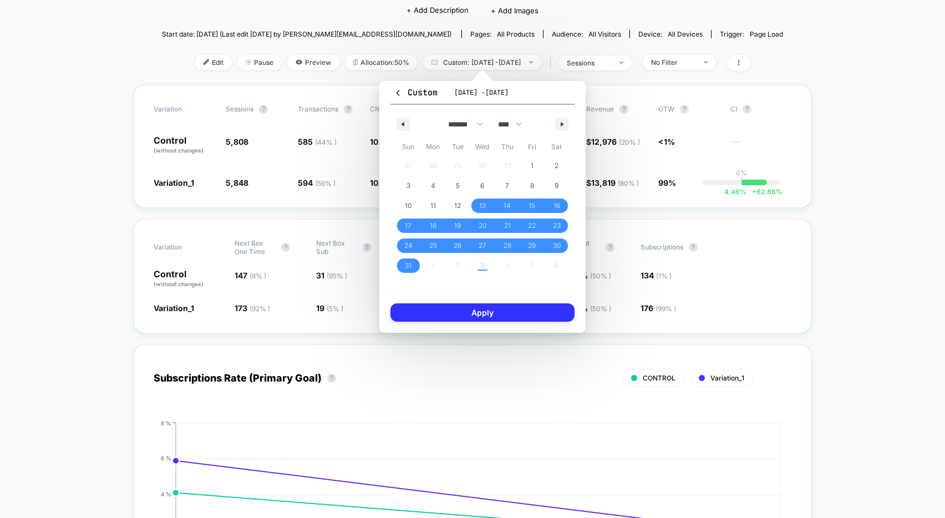
click at [482, 317] on button "Apply" at bounding box center [482, 312] width 184 height 18
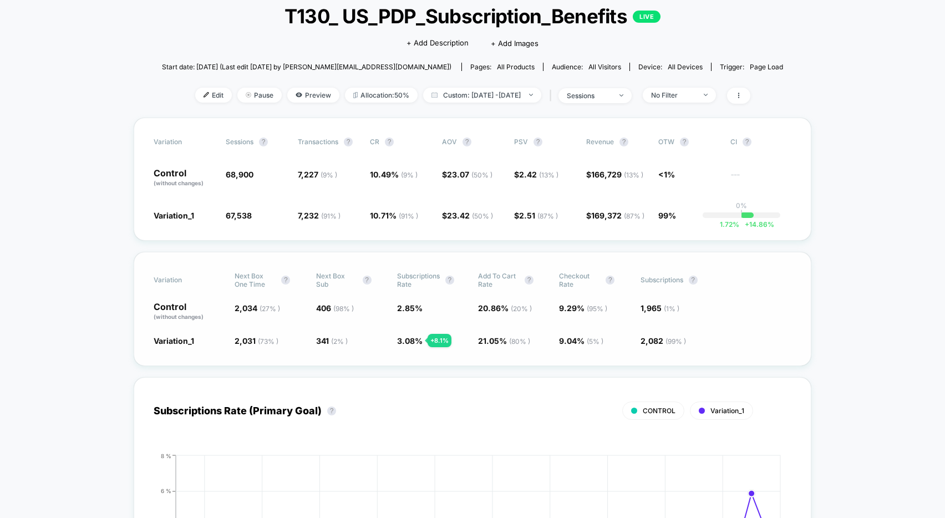
scroll to position [68, 0]
